Goal: Navigation & Orientation: Find specific page/section

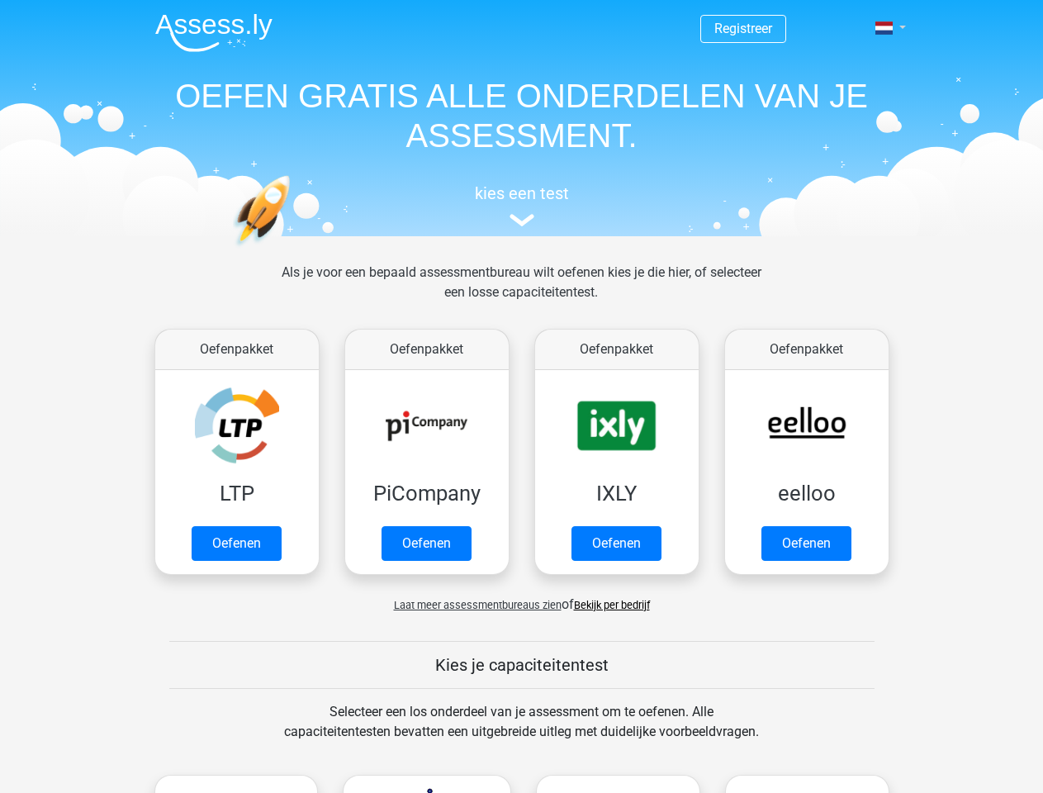
click at [885, 28] on span at bounding box center [883, 27] width 17 height 13
click at [473, 604] on span "Laat meer assessmentbureaus zien" at bounding box center [478, 605] width 168 height 12
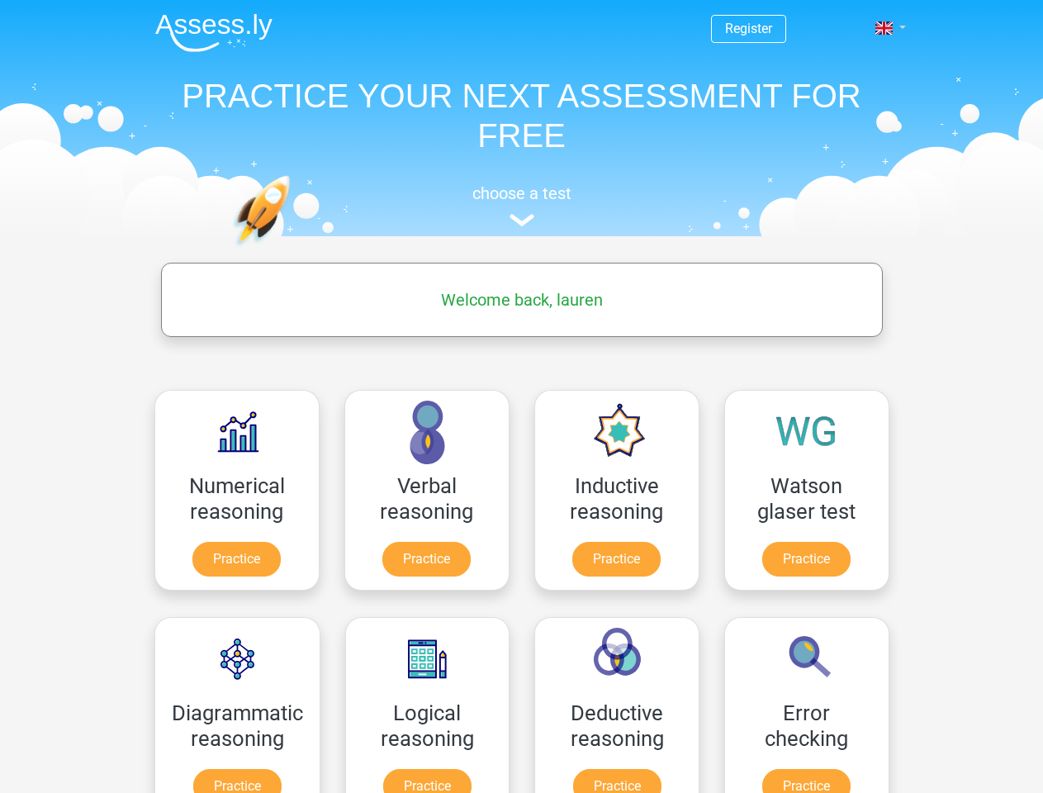
click at [885, 28] on span at bounding box center [883, 27] width 17 height 13
